Goal: Navigation & Orientation: Find specific page/section

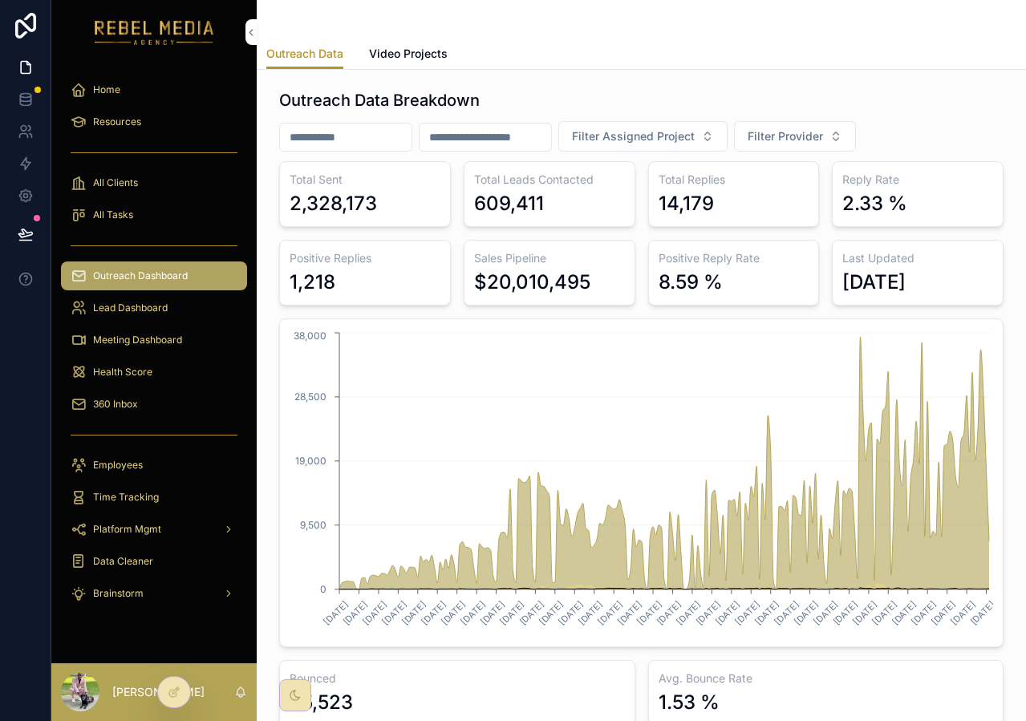
click at [915, 42] on div "Outreach Data Video Projects" at bounding box center [641, 54] width 750 height 30
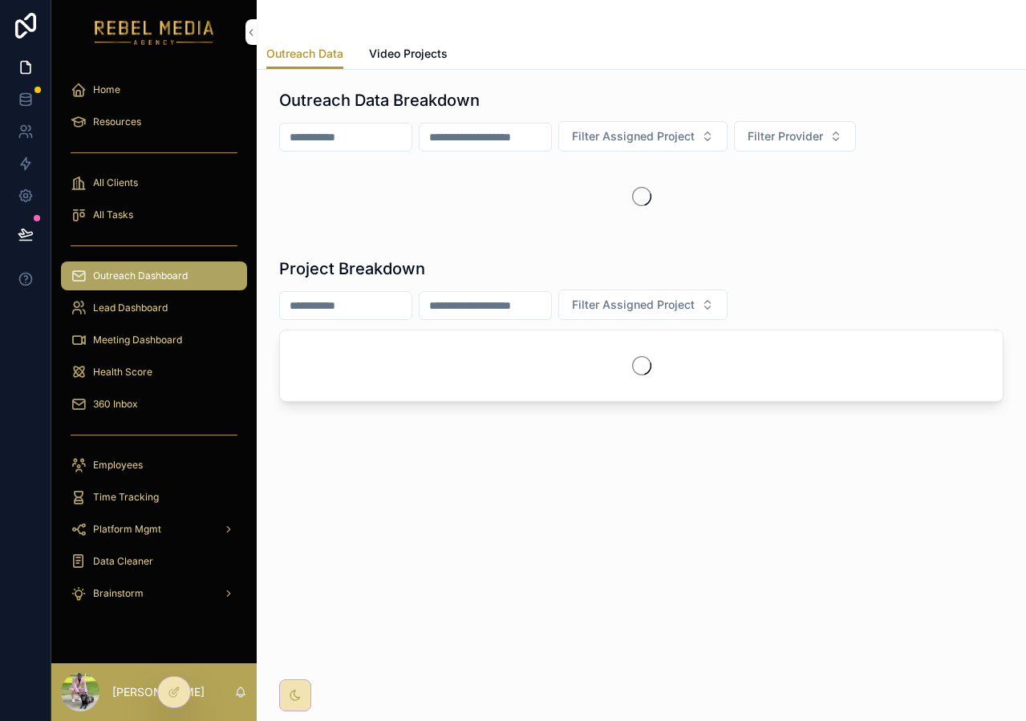
click at [140, 397] on div "360 Inbox" at bounding box center [154, 405] width 167 height 26
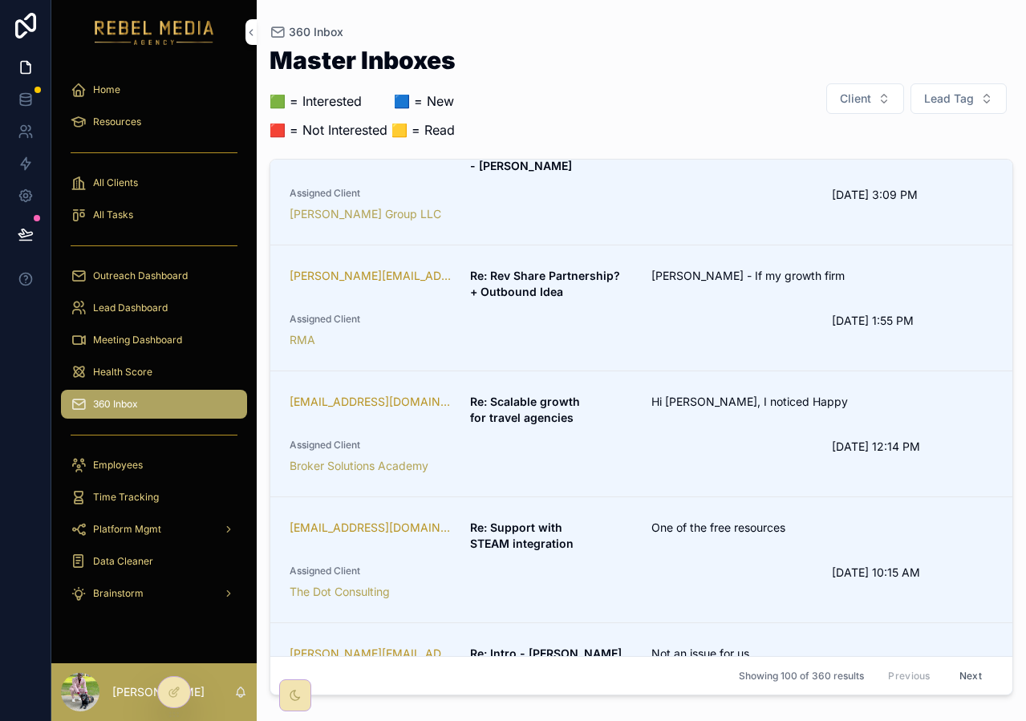
scroll to position [44, 0]
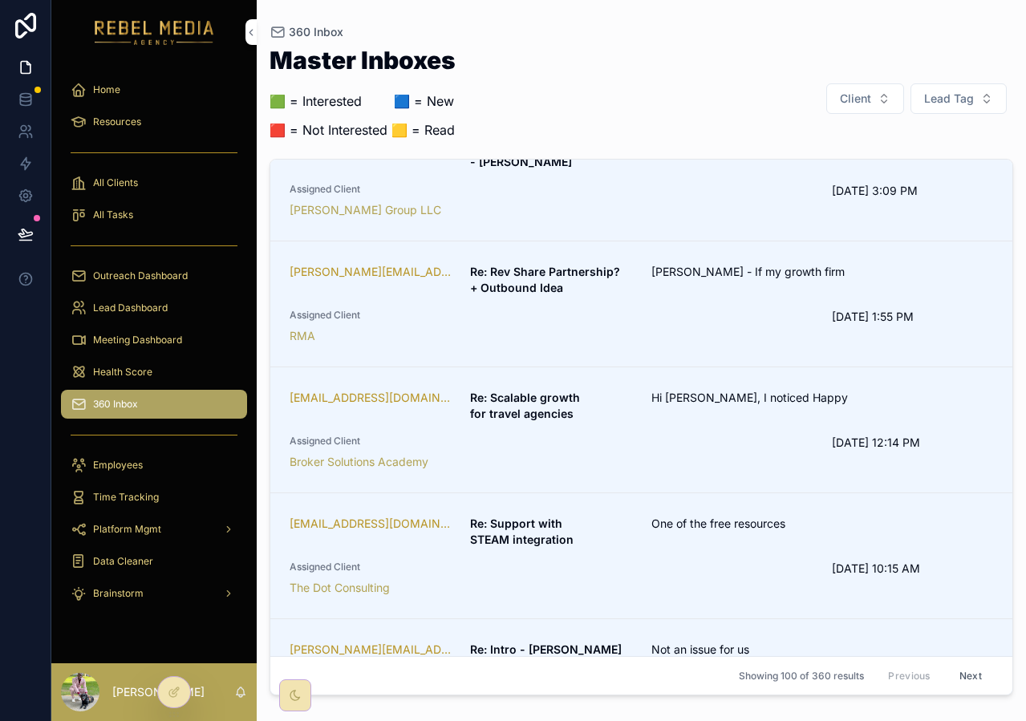
click at [569, 530] on strong "Re: Support with STEAM integration" at bounding box center [521, 532] width 103 height 30
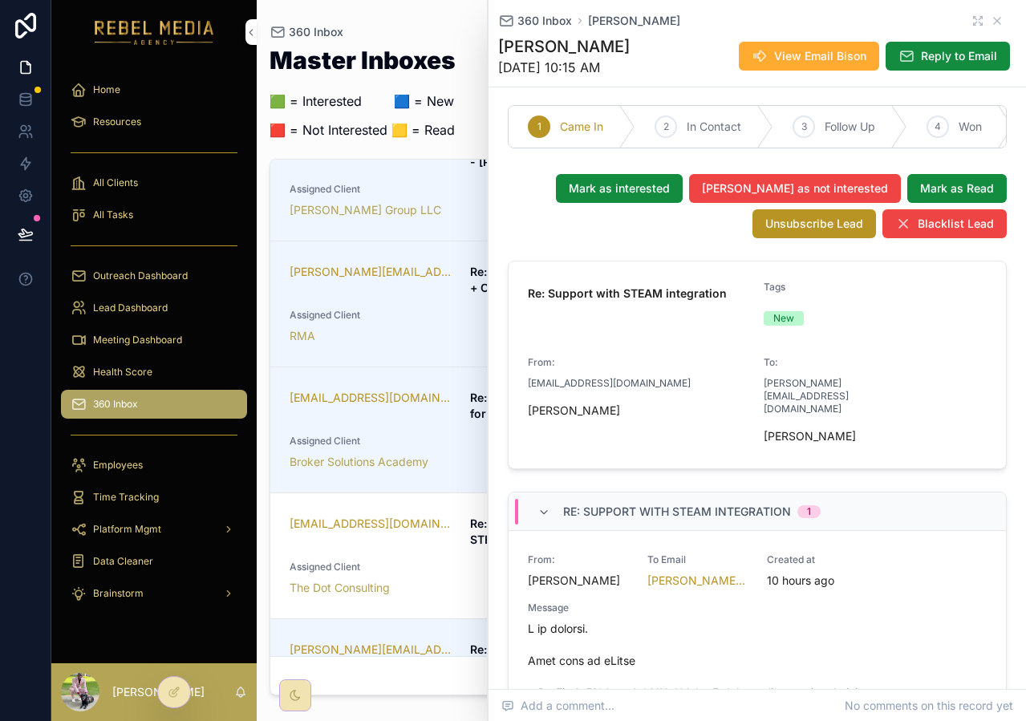
scroll to position [79, 0]
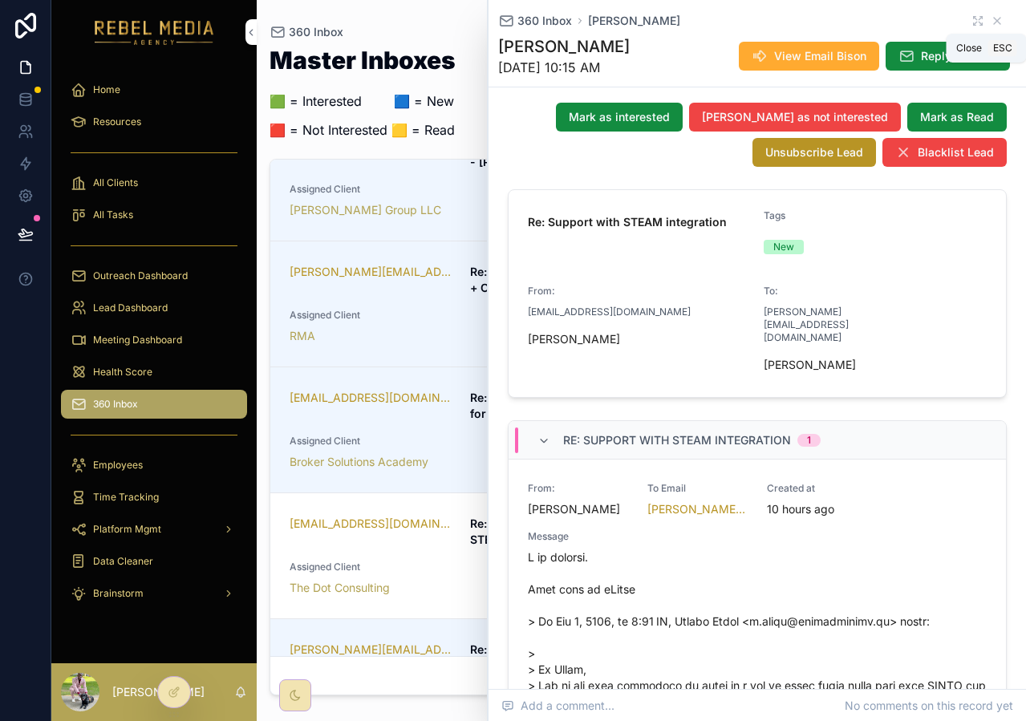
click at [1002, 22] on icon "scrollable content" at bounding box center [997, 20] width 13 height 13
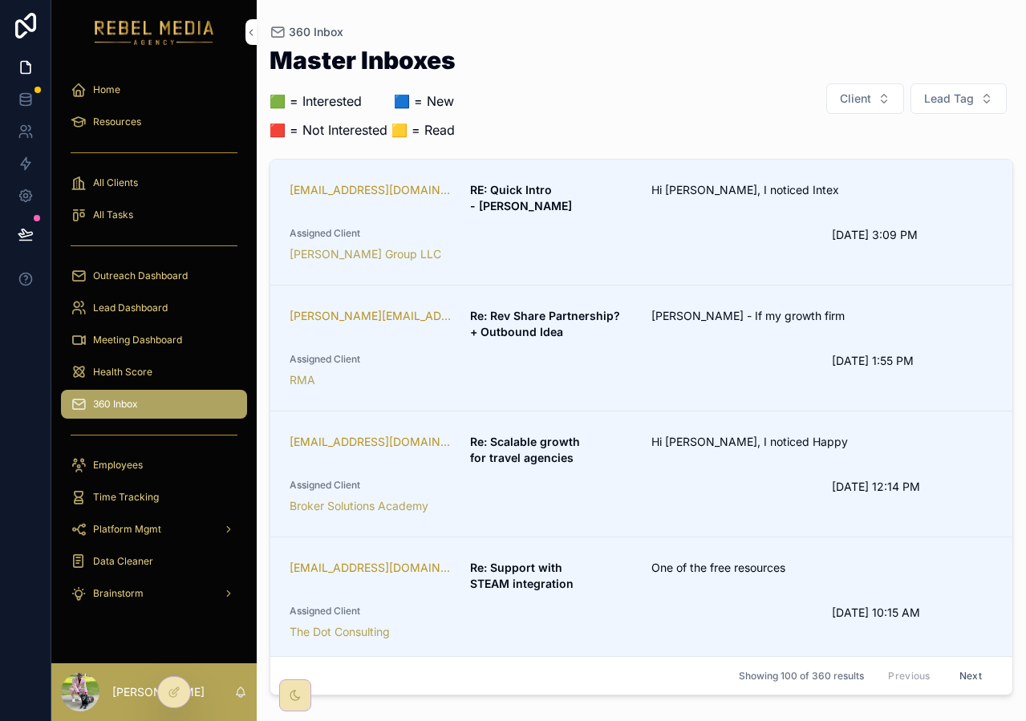
click at [888, 93] on button "Client" at bounding box center [865, 98] width 78 height 30
click at [877, 100] on button "Client" at bounding box center [865, 98] width 78 height 30
click at [952, 105] on span "Lead Tag" at bounding box center [949, 99] width 50 height 16
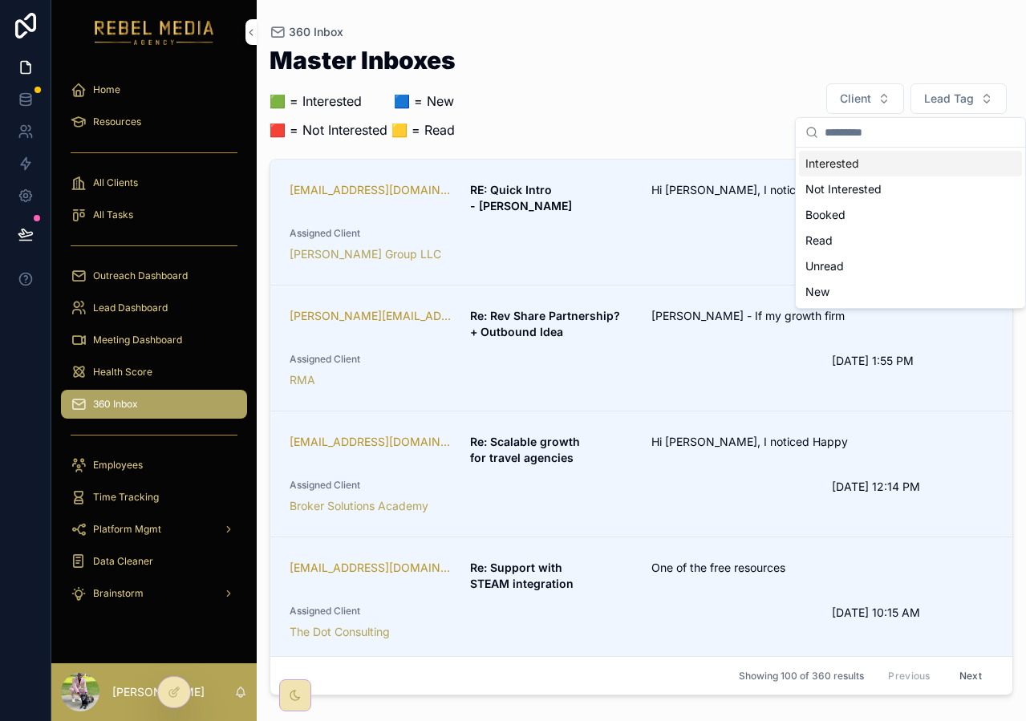
click at [889, 166] on div "Interested" at bounding box center [910, 164] width 223 height 26
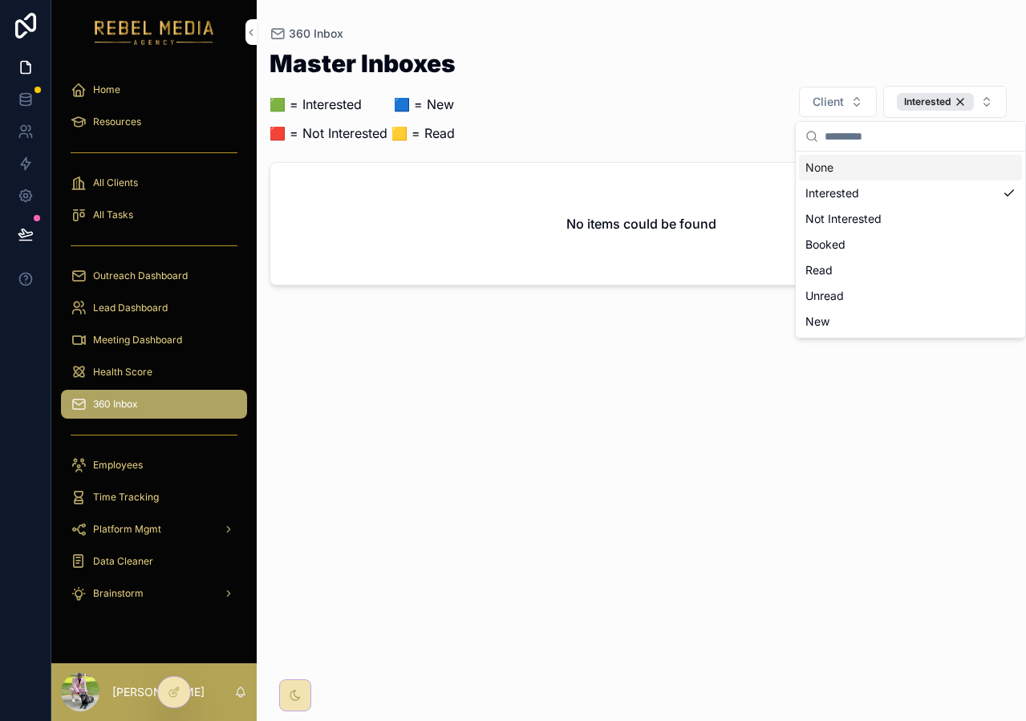
click at [643, 38] on div "360 Inbox" at bounding box center [642, 34] width 744 height 16
click at [923, 91] on button "Interested" at bounding box center [945, 102] width 124 height 32
click at [966, 99] on div "Interested" at bounding box center [935, 102] width 77 height 18
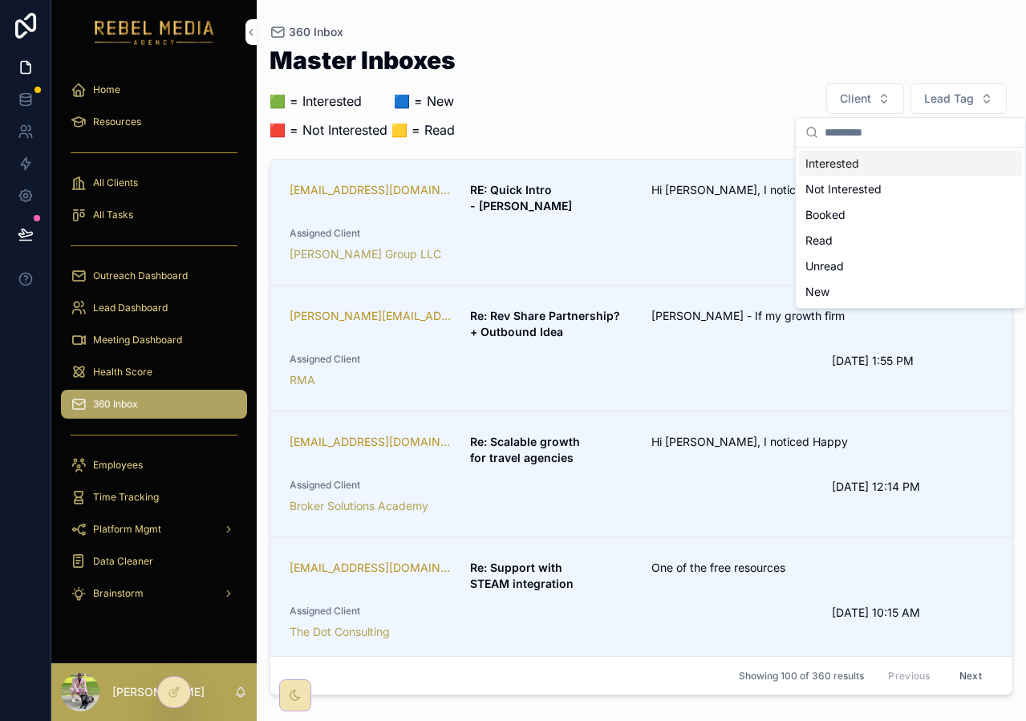
click at [646, 154] on div "Master Inboxes 🟩 = Interested ‎ ‎ ‎ ‎ ‎ ‎‎ ‎ 🟦 = New 🟥 = Not Interested 🟨 = Rea…" at bounding box center [642, 371] width 744 height 664
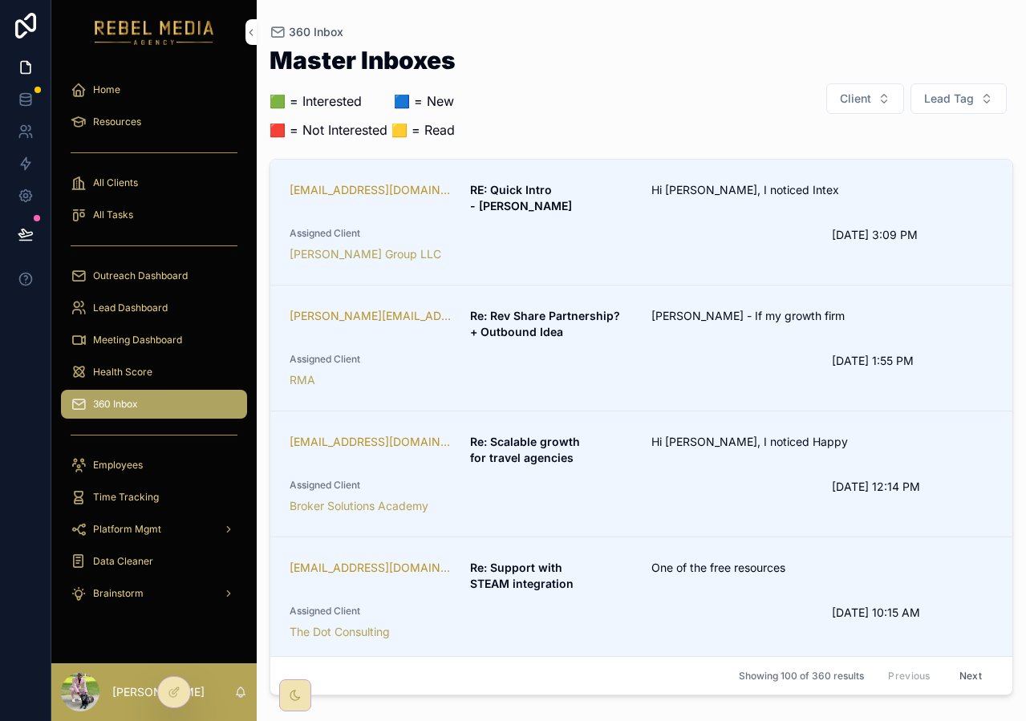
click at [159, 379] on div "Health Score" at bounding box center [154, 372] width 167 height 26
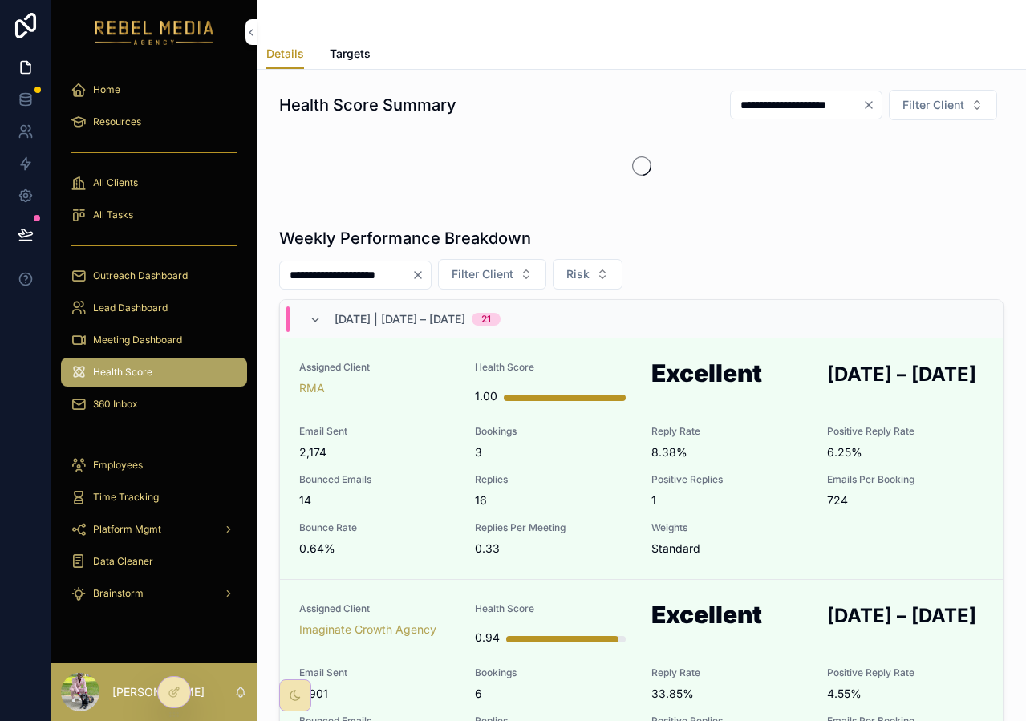
click at [170, 349] on div "Meeting Dashboard" at bounding box center [154, 340] width 167 height 26
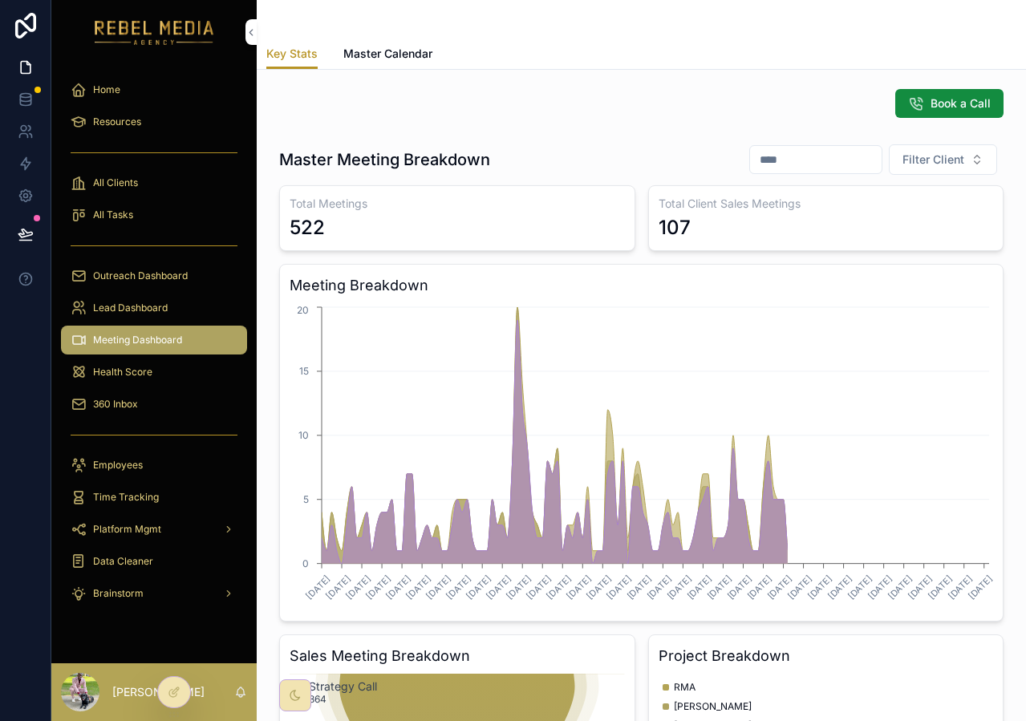
click at [66, 270] on link "Outreach Dashboard" at bounding box center [154, 276] width 186 height 29
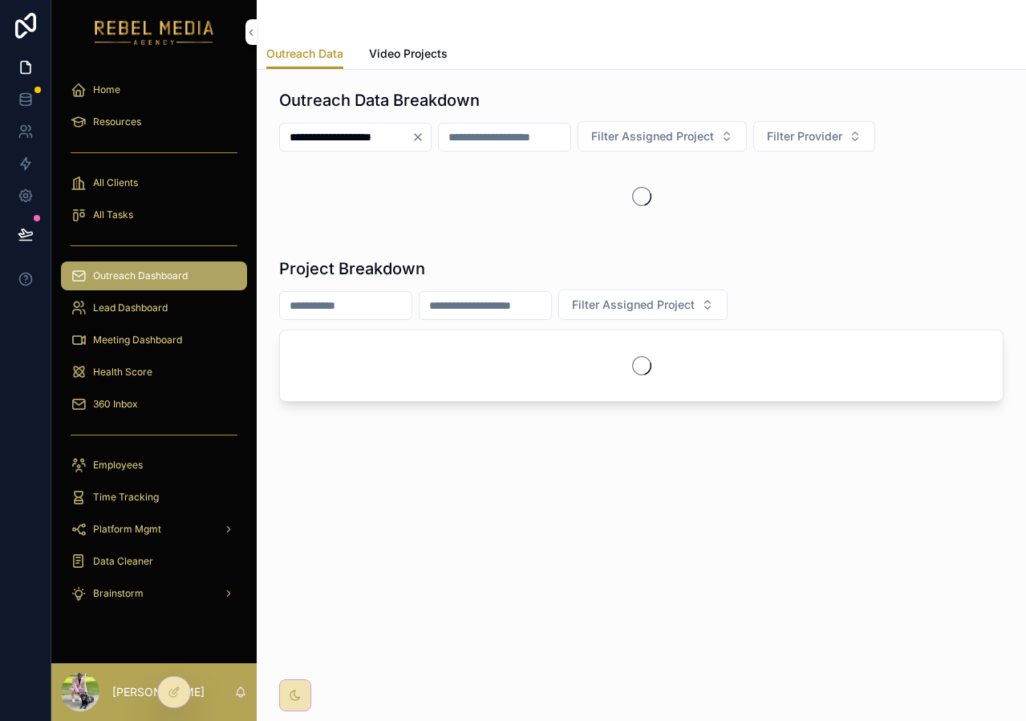
click at [111, 311] on span "Lead Dashboard" at bounding box center [130, 308] width 75 height 13
